Goal: Information Seeking & Learning: Check status

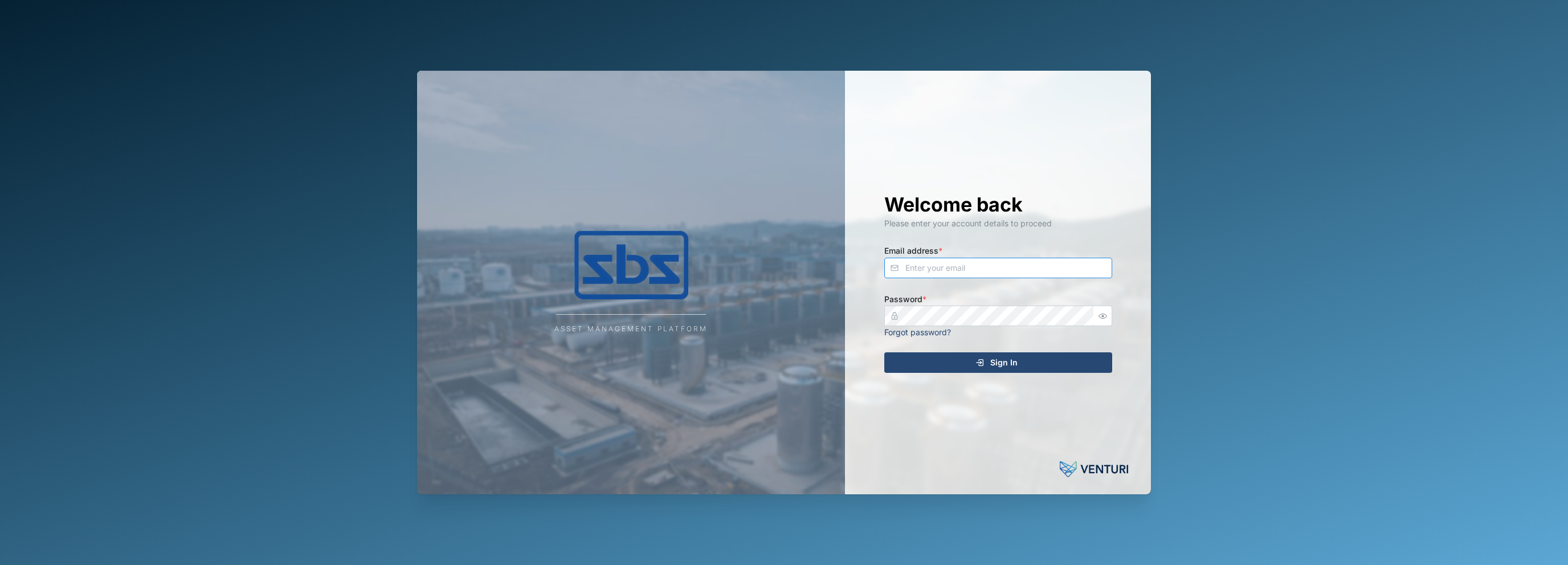
type input "[EMAIL_ADDRESS][DOMAIN_NAME]"
click at [989, 366] on div "Sign In" at bounding box center [996, 362] width 210 height 19
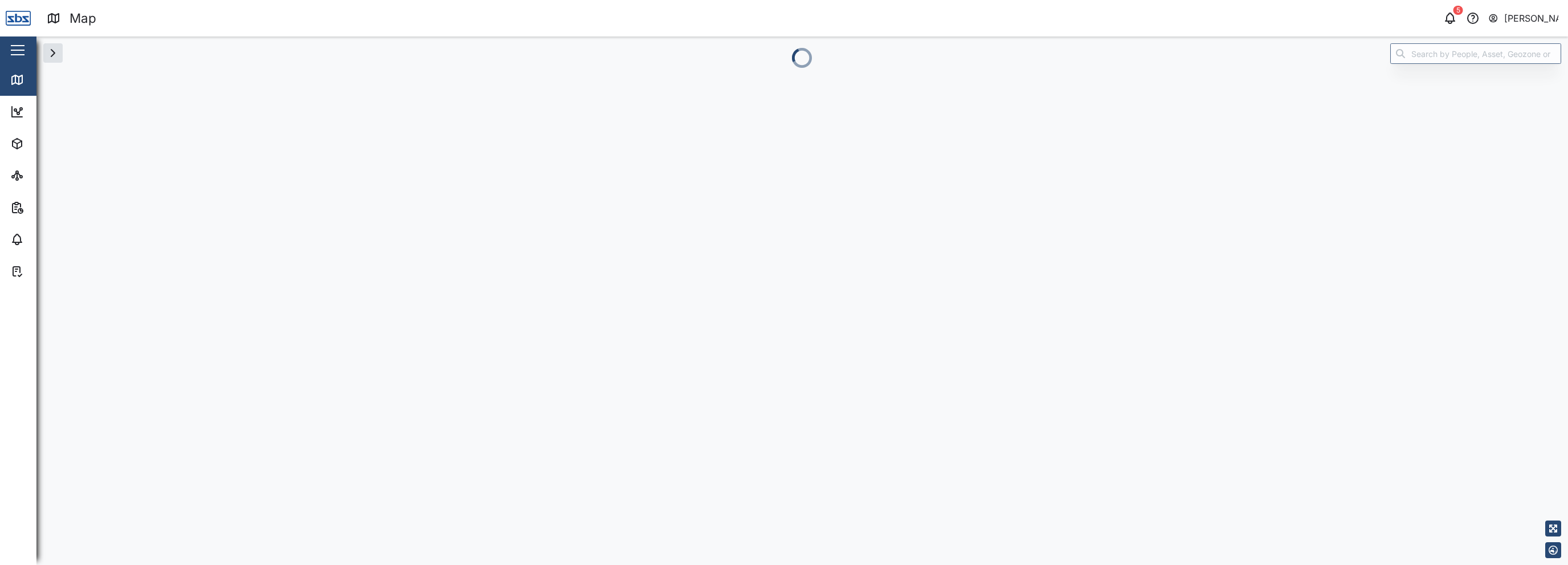
click at [0, 564] on nordpass-portal at bounding box center [0, 565] width 0 height 0
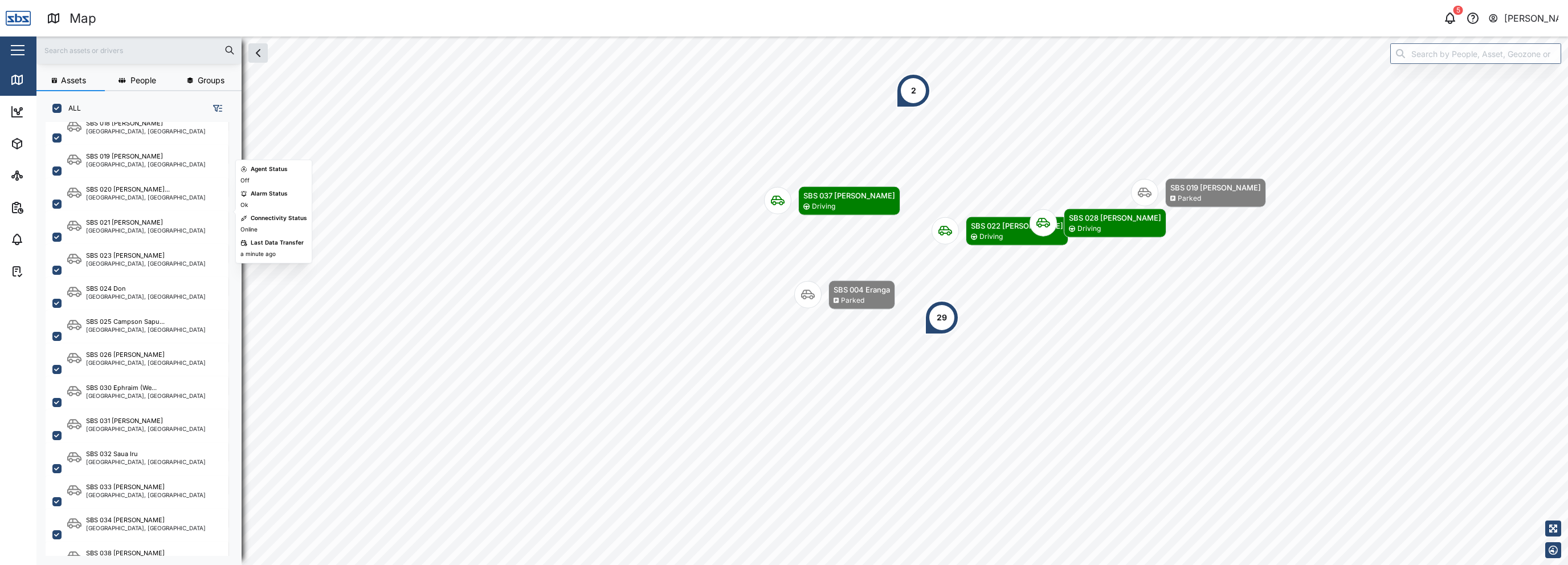
scroll to position [1026, 0]
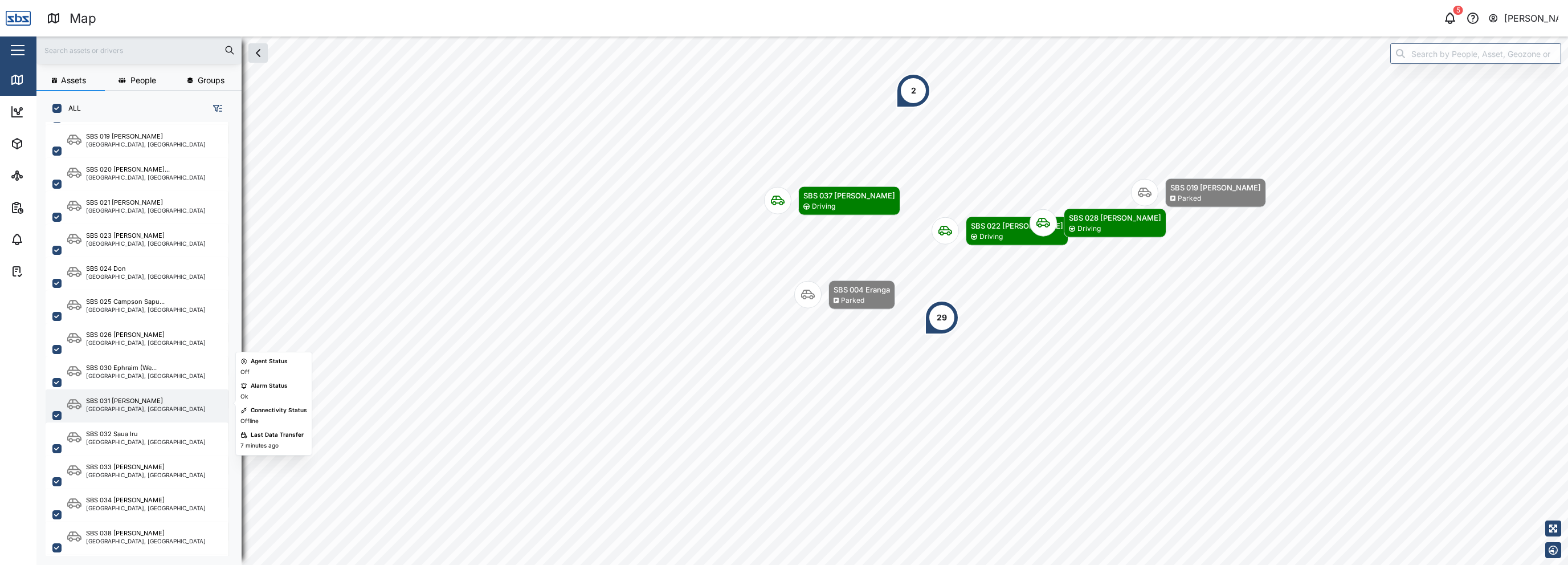
click at [135, 410] on div "[GEOGRAPHIC_DATA], [GEOGRAPHIC_DATA]" at bounding box center [146, 408] width 120 height 5
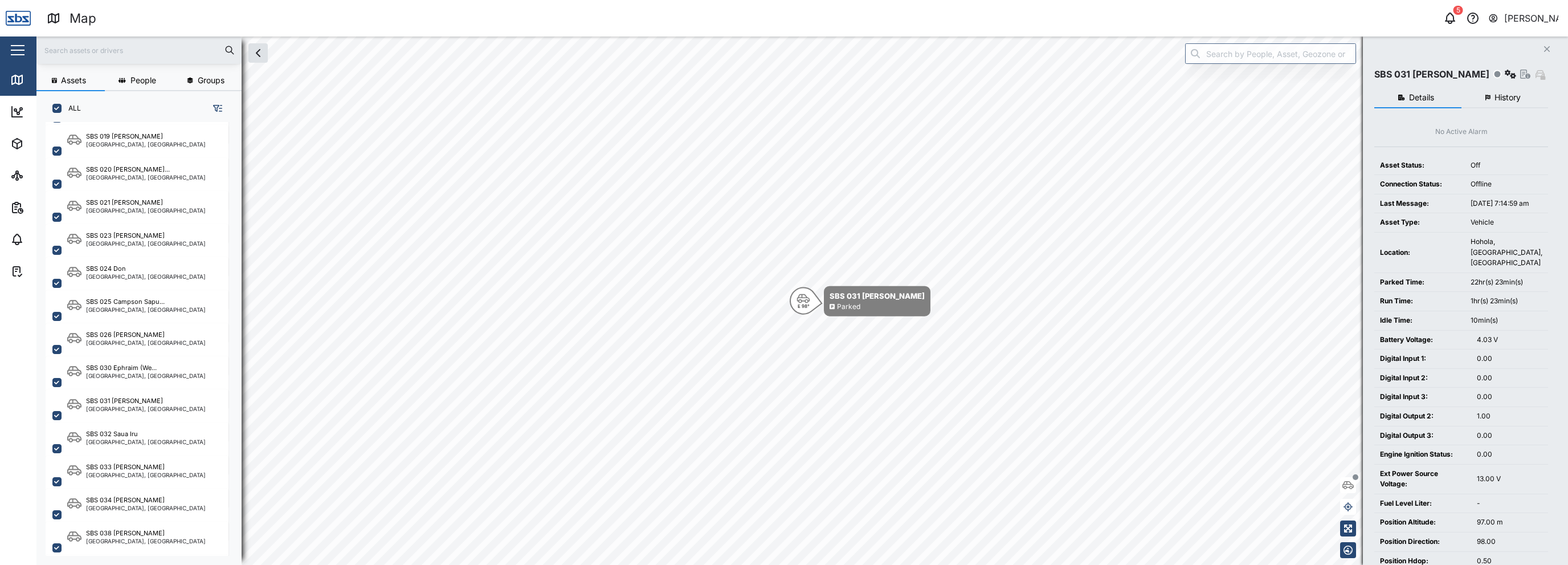
click at [1514, 99] on span "History" at bounding box center [1508, 98] width 26 height 8
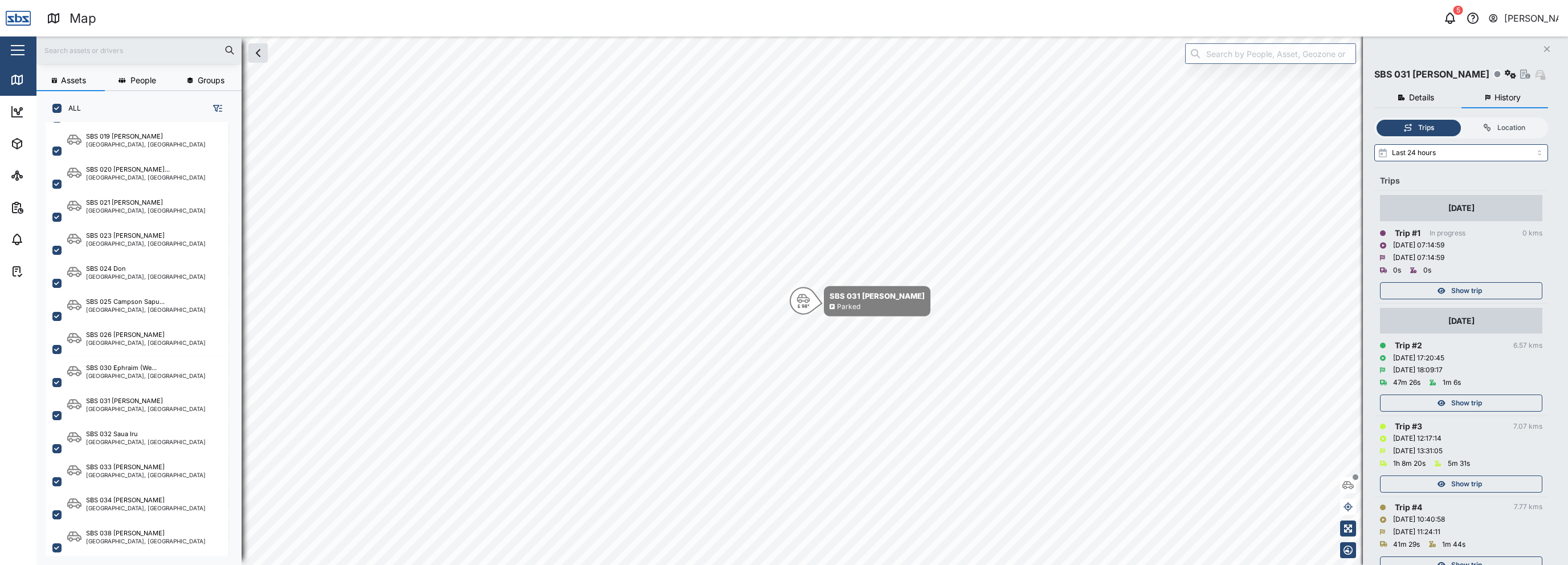
click at [1478, 285] on span "Show trip" at bounding box center [1466, 290] width 31 height 16
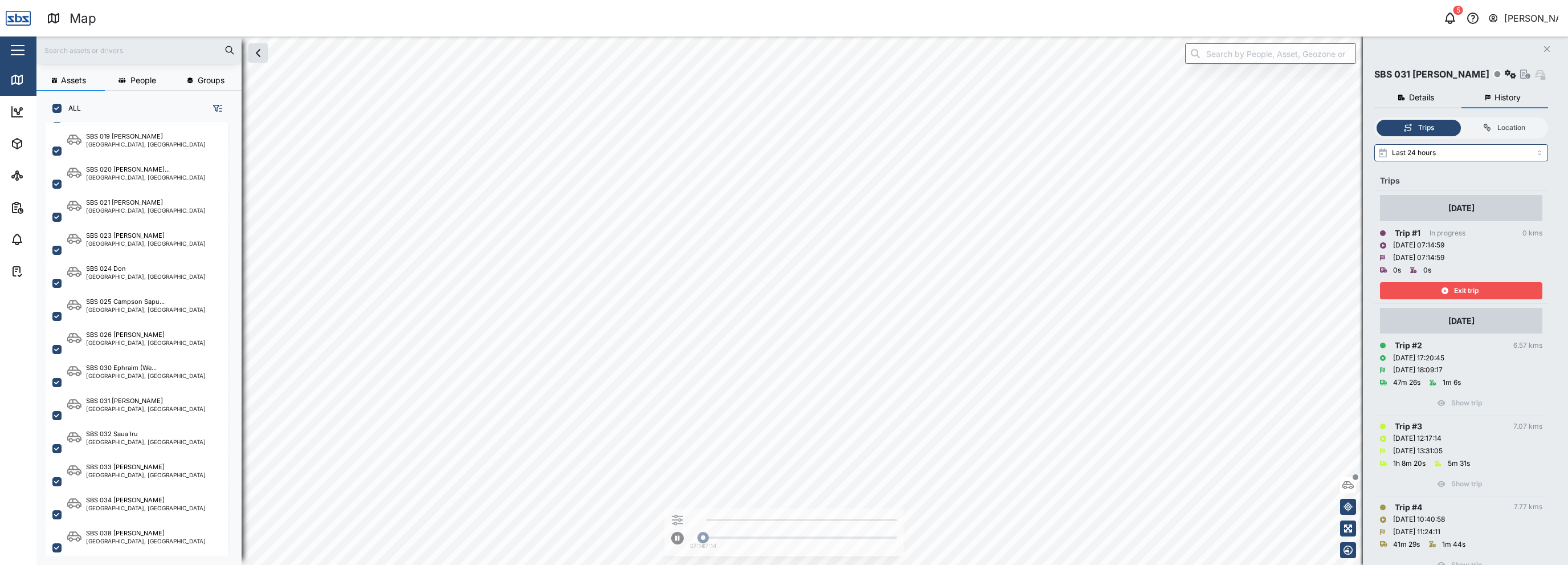
click at [1478, 285] on span "Exit trip" at bounding box center [1466, 290] width 25 height 16
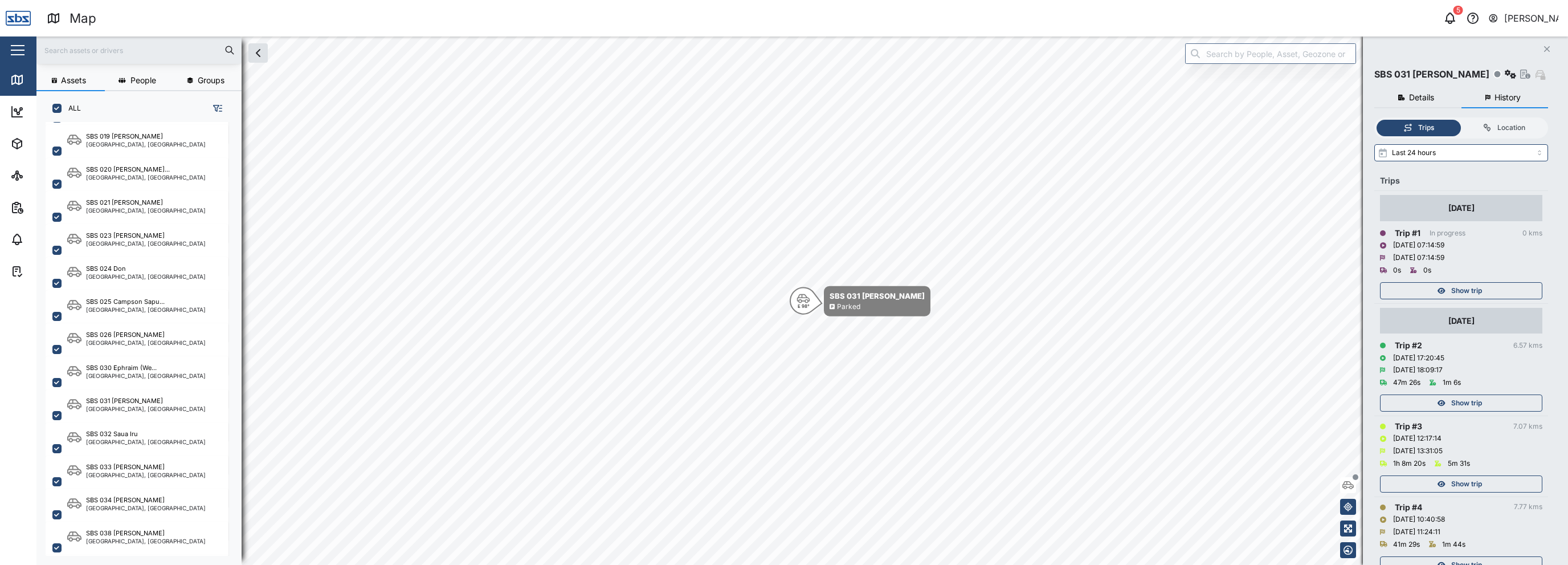
click at [1470, 406] on span "Show trip" at bounding box center [1466, 403] width 31 height 16
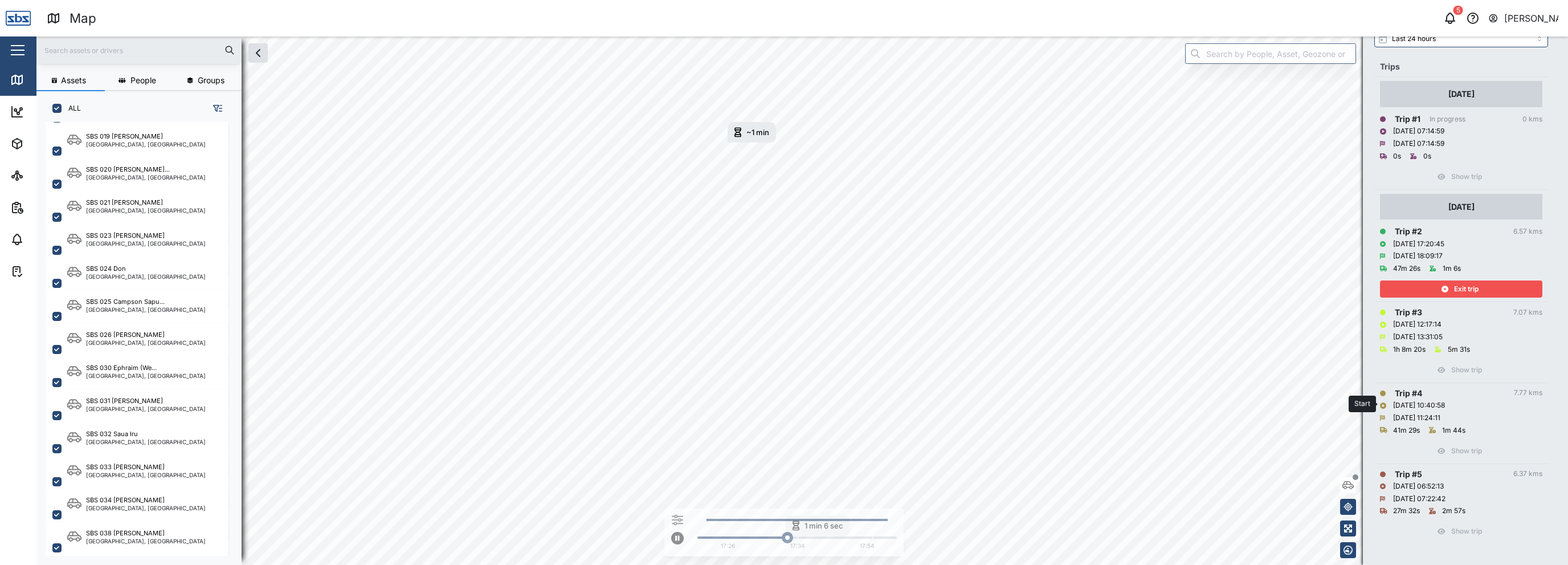
scroll to position [115, 0]
click at [1444, 291] on icon "button" at bounding box center [1445, 289] width 7 height 7
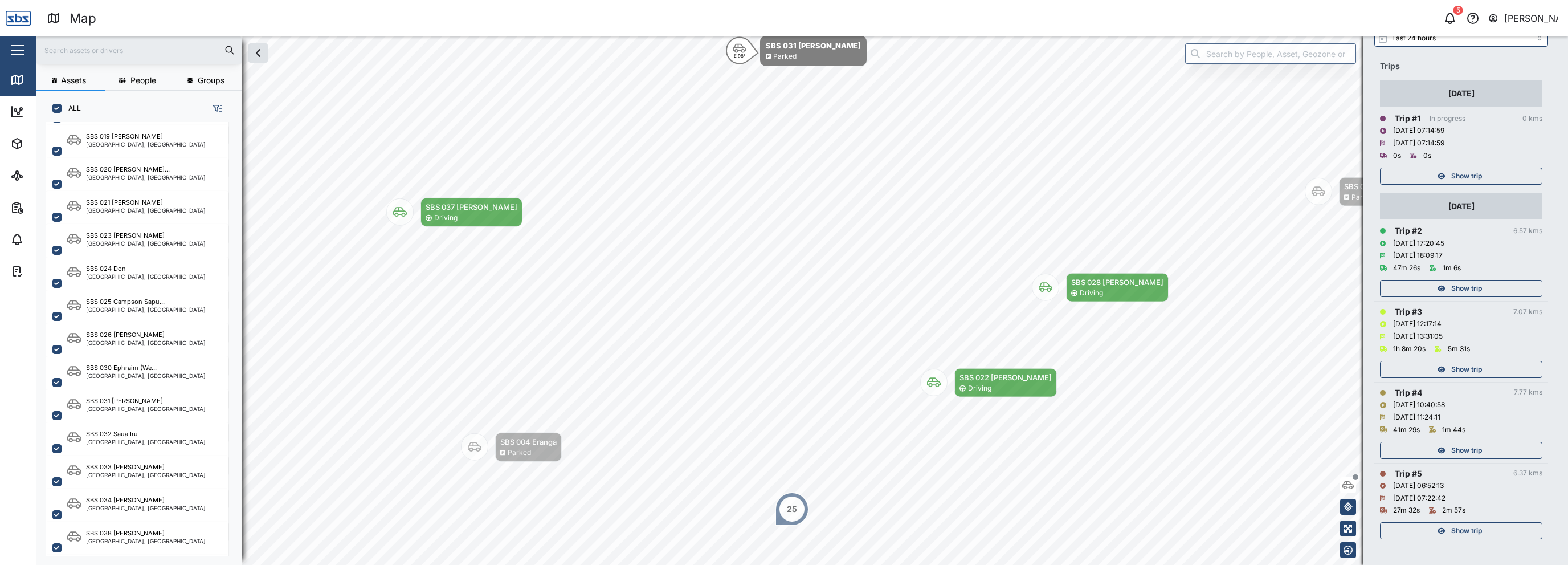
click at [1448, 531] on div "Show trip" at bounding box center [1460, 530] width 148 height 16
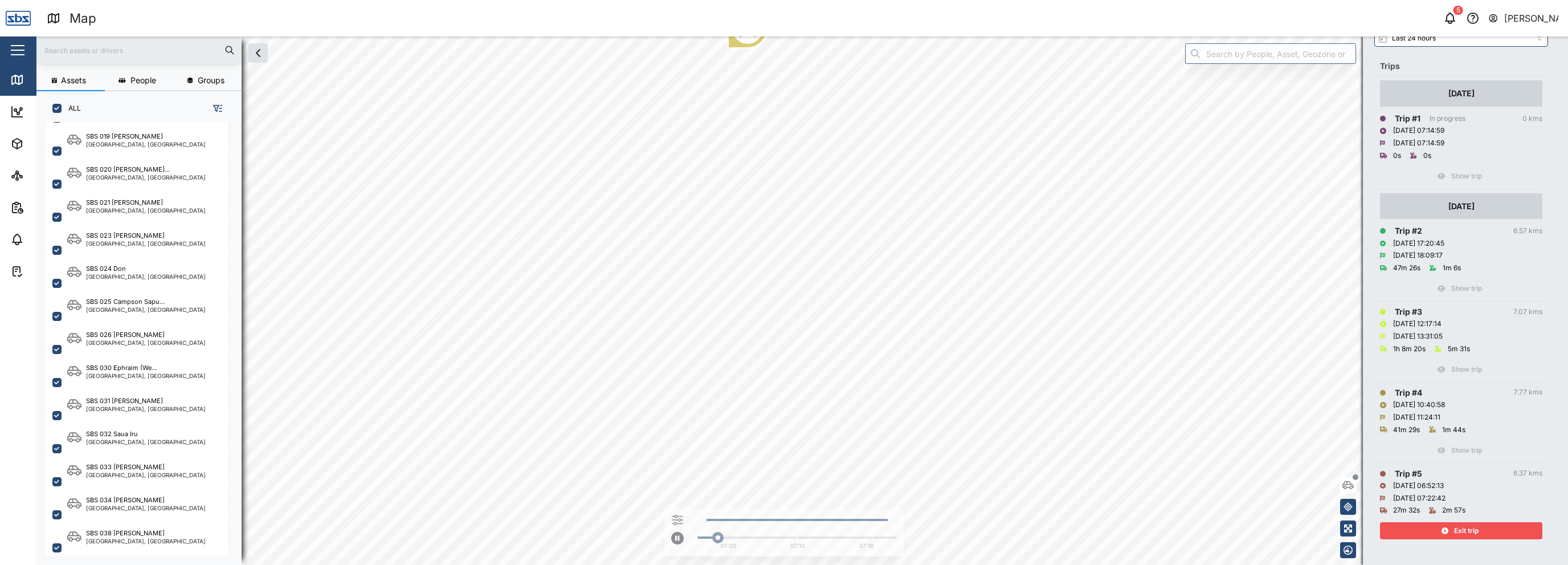
click at [1449, 529] on div "Exit trip" at bounding box center [1460, 530] width 148 height 16
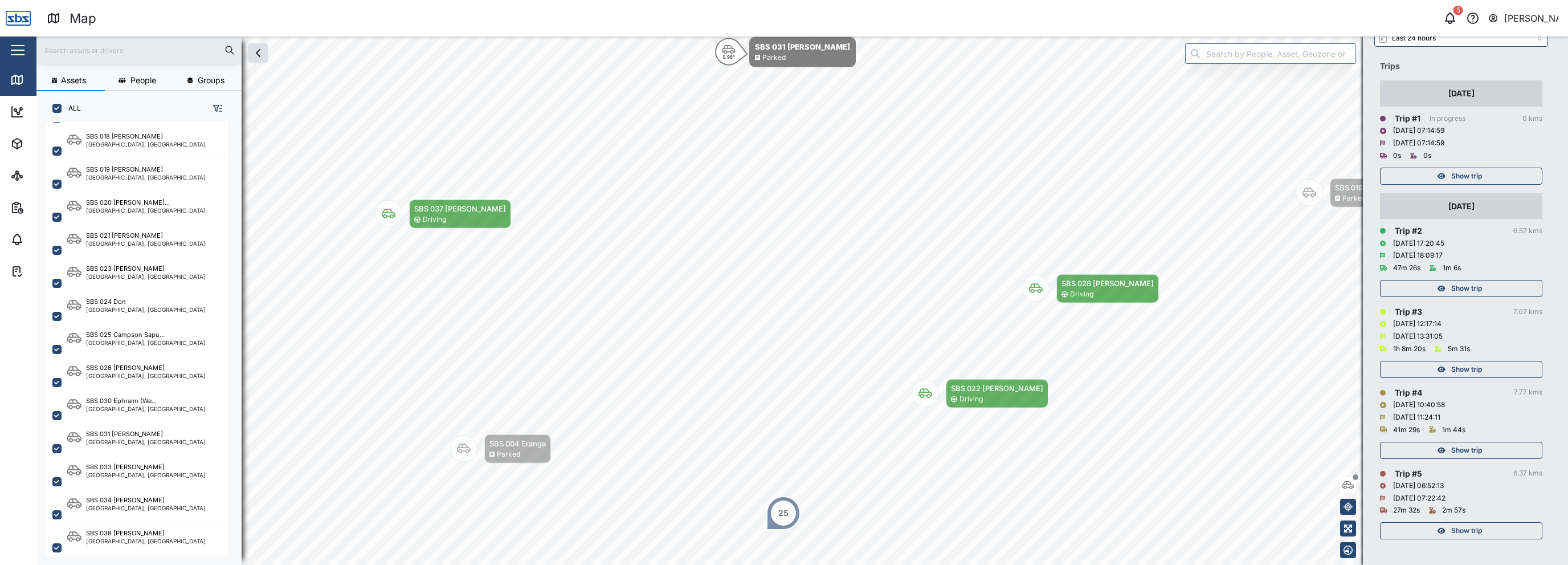
click at [1481, 287] on span "Show trip" at bounding box center [1466, 288] width 31 height 16
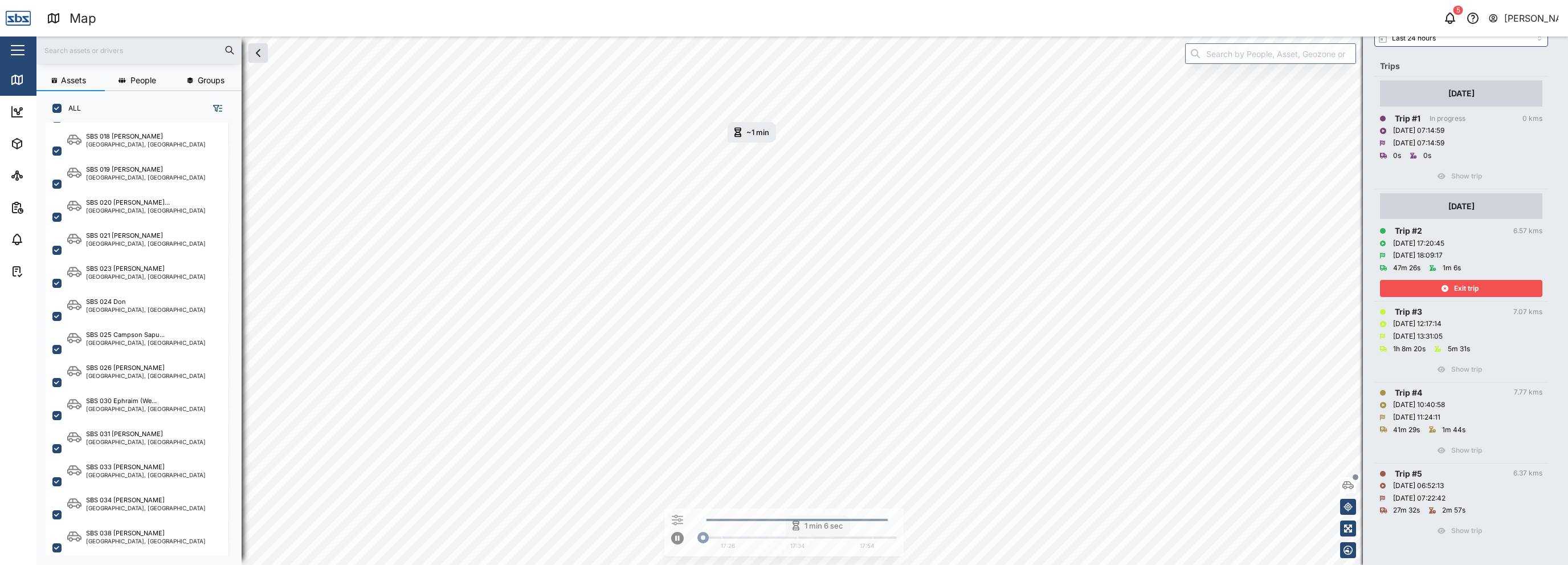
click at [1481, 287] on div "Exit trip" at bounding box center [1460, 288] width 148 height 16
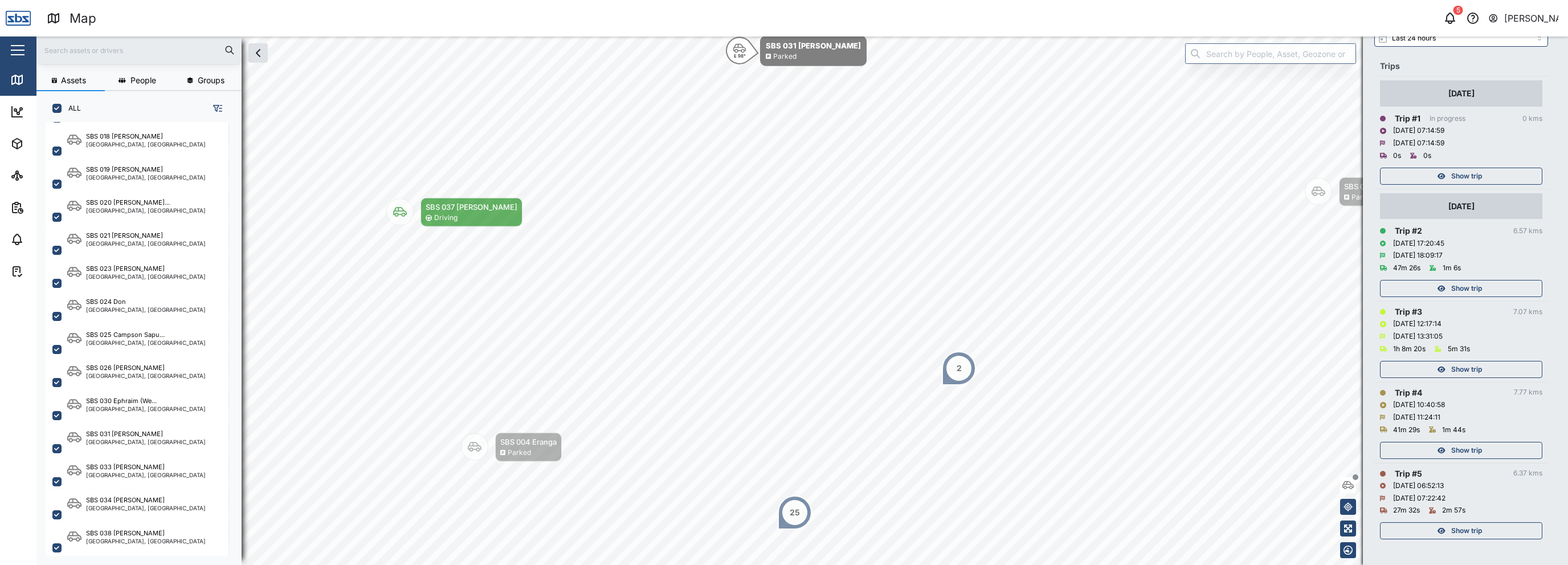
click at [1474, 369] on span "Show trip" at bounding box center [1466, 369] width 31 height 16
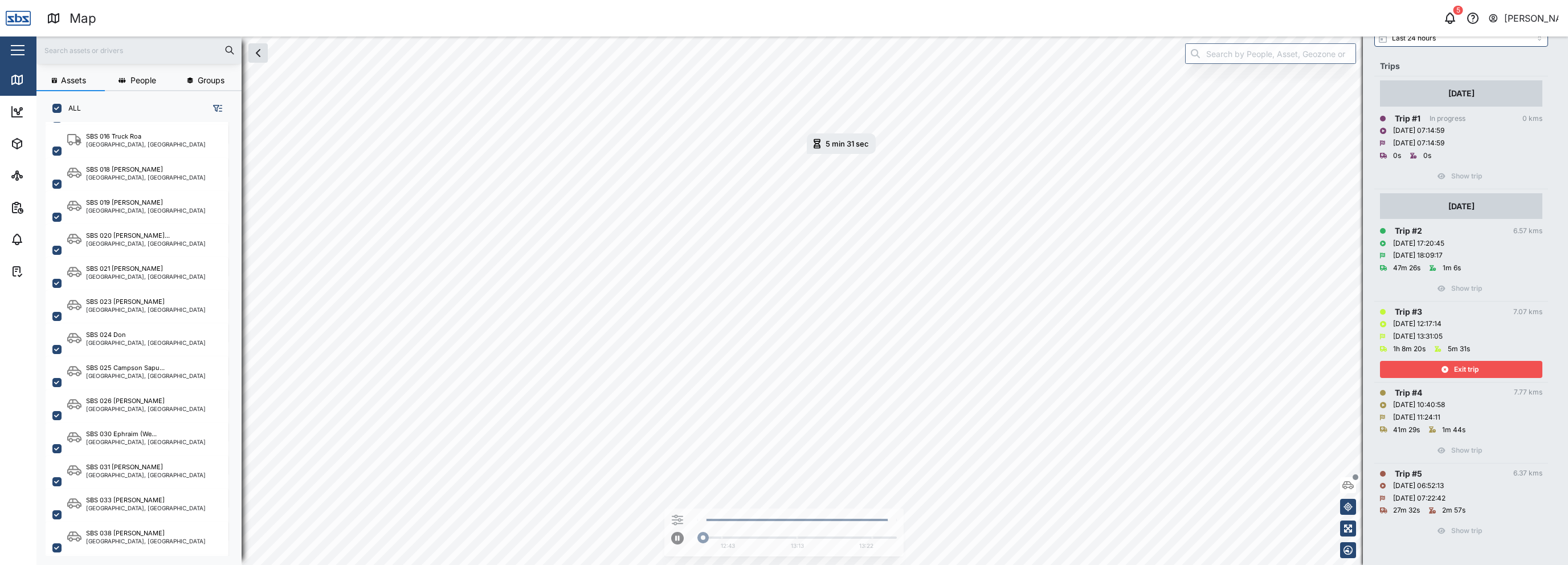
click at [1474, 369] on span "Exit trip" at bounding box center [1466, 369] width 25 height 16
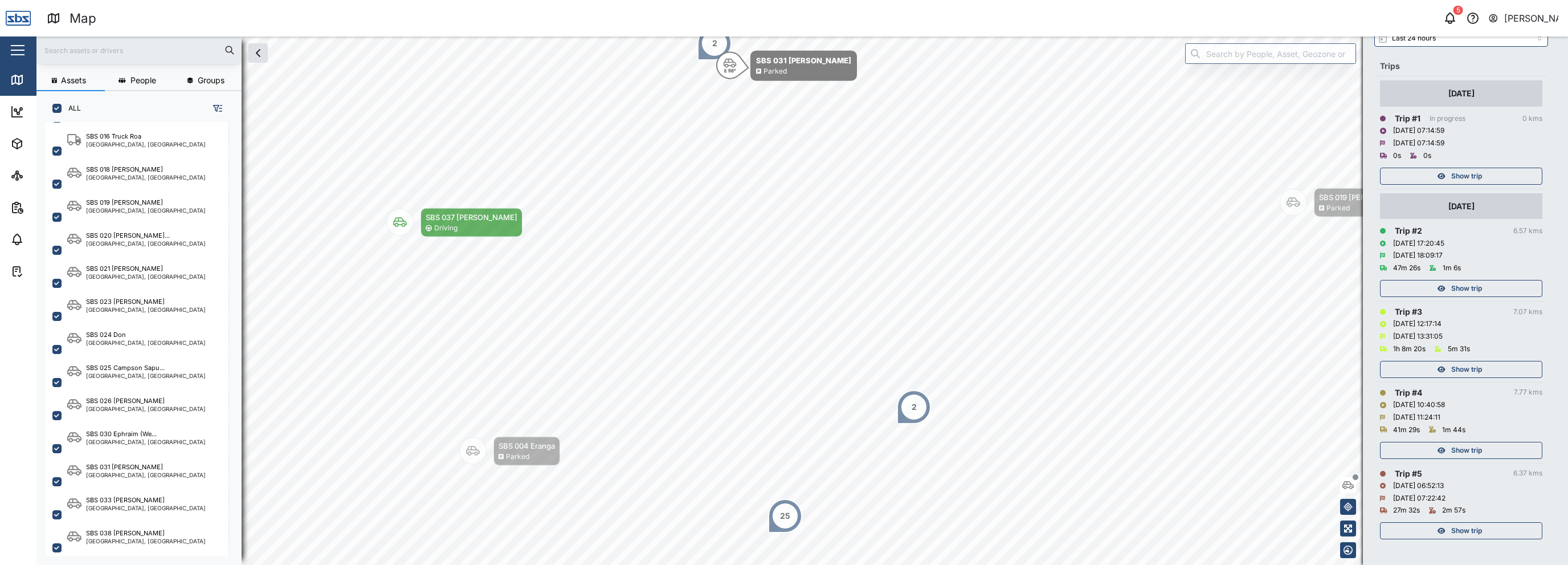
click at [1499, 20] on icon "button" at bounding box center [1493, 19] width 10 height 14
click at [1498, 69] on div "Sign Out" at bounding box center [1488, 73] width 123 height 14
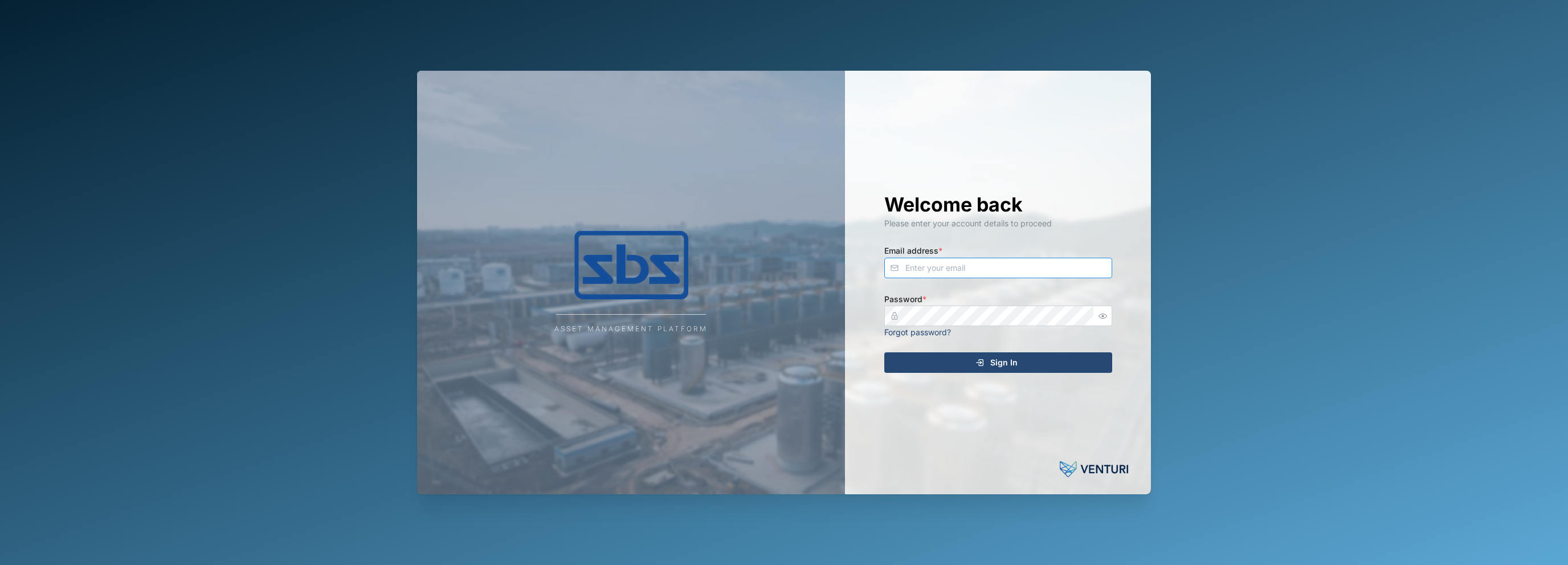
type input "[EMAIL_ADDRESS][DOMAIN_NAME]"
